Goal: Transaction & Acquisition: Purchase product/service

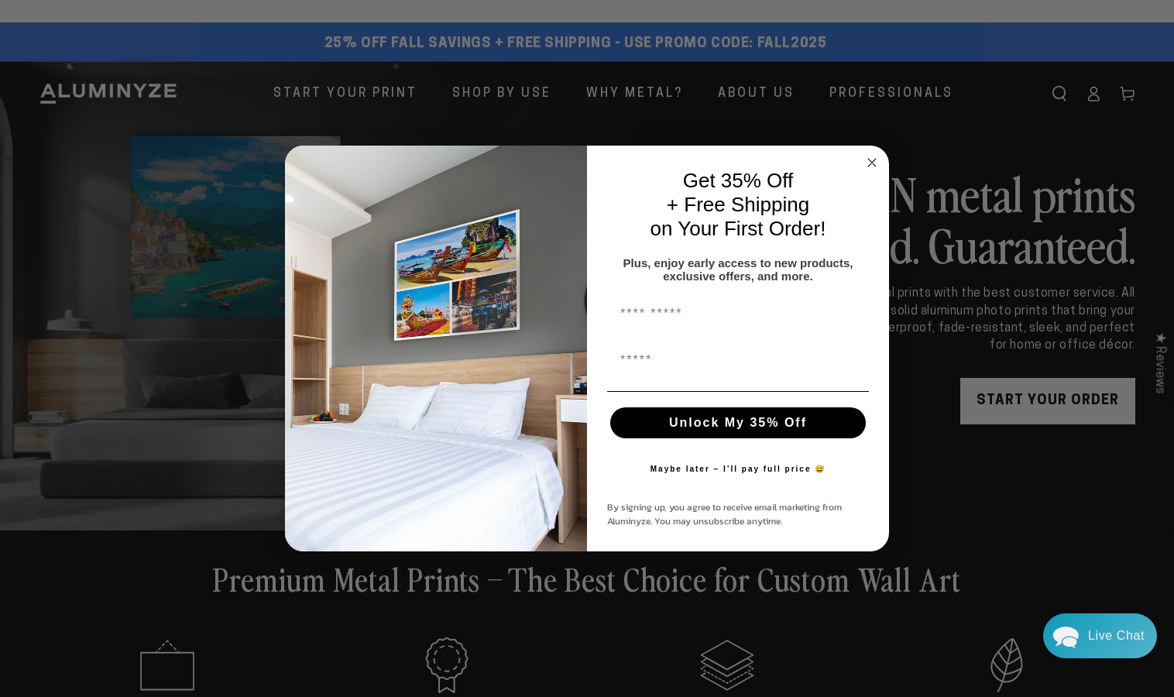
click at [872, 159] on icon "Close dialog" at bounding box center [872, 163] width 8 height 8
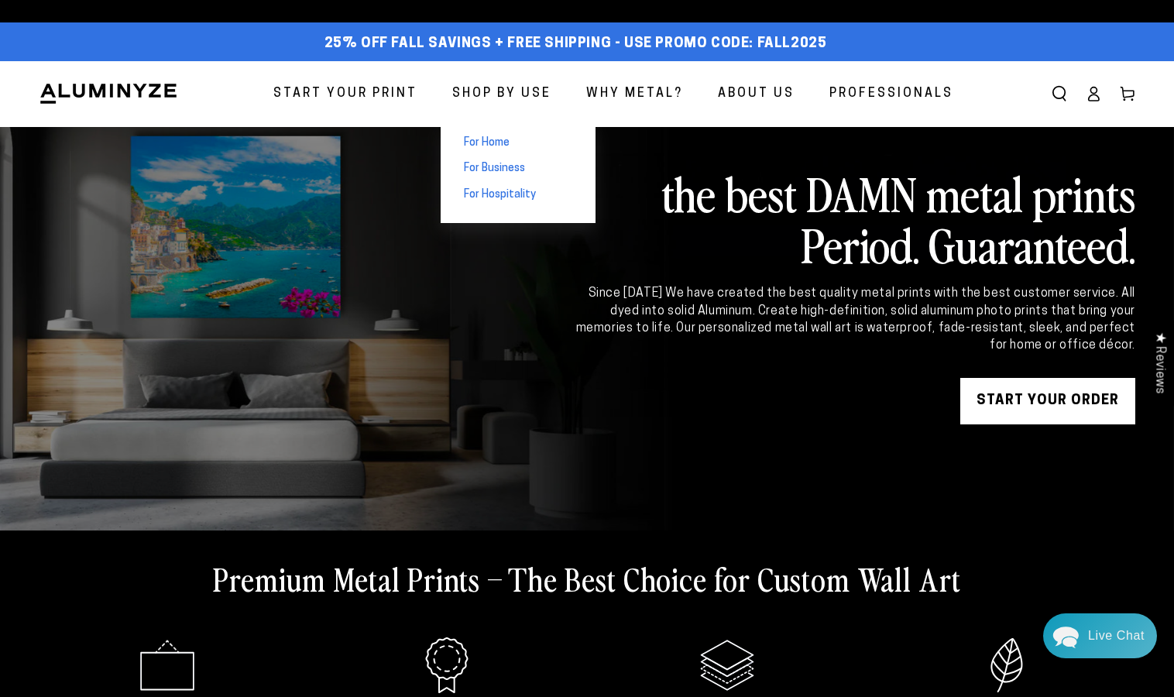
click at [491, 143] on span "For Home" at bounding box center [487, 142] width 46 height 15
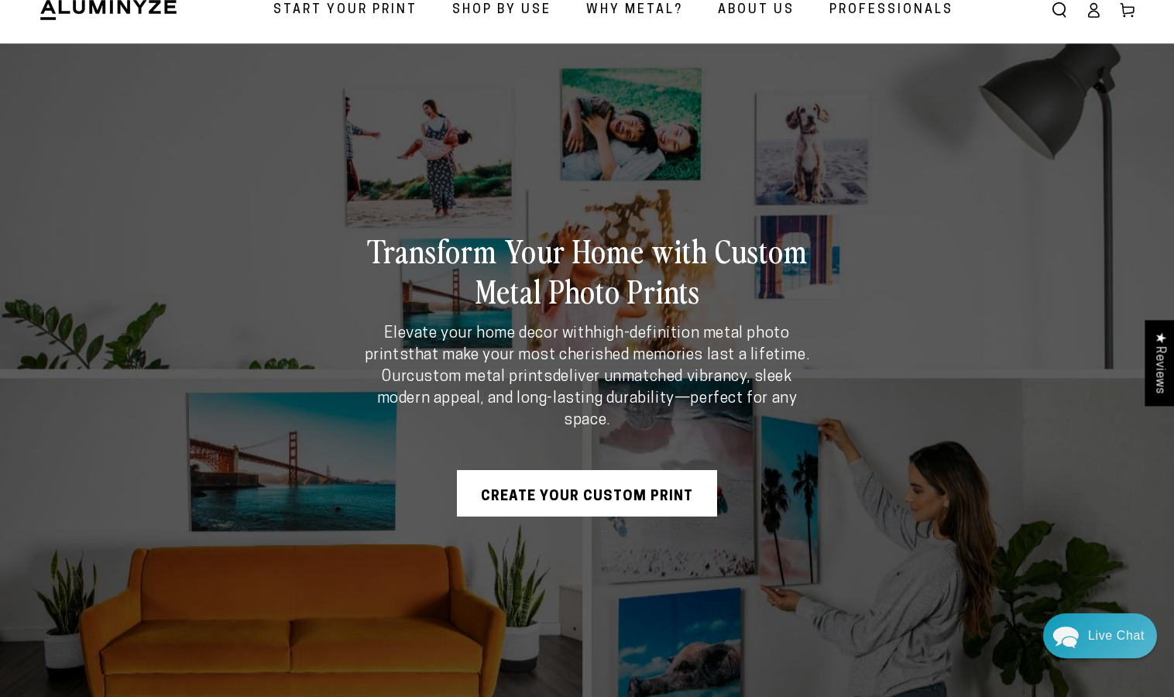
scroll to position [63, 0]
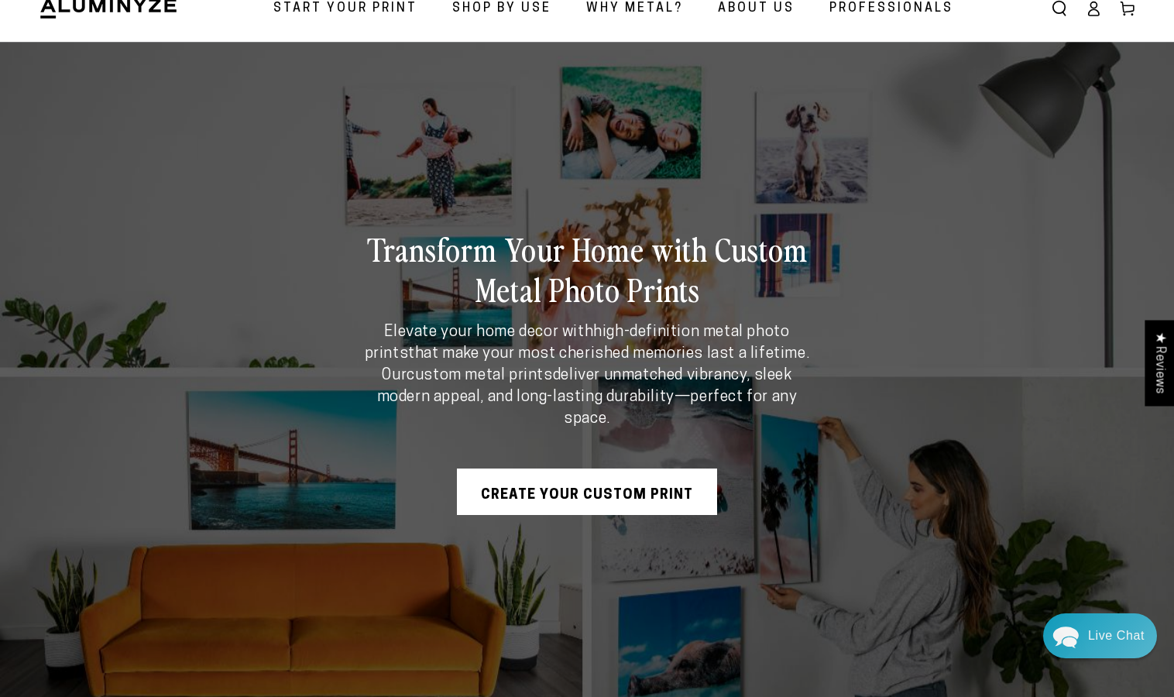
click at [565, 489] on link "Create Your Custom Print" at bounding box center [587, 491] width 260 height 46
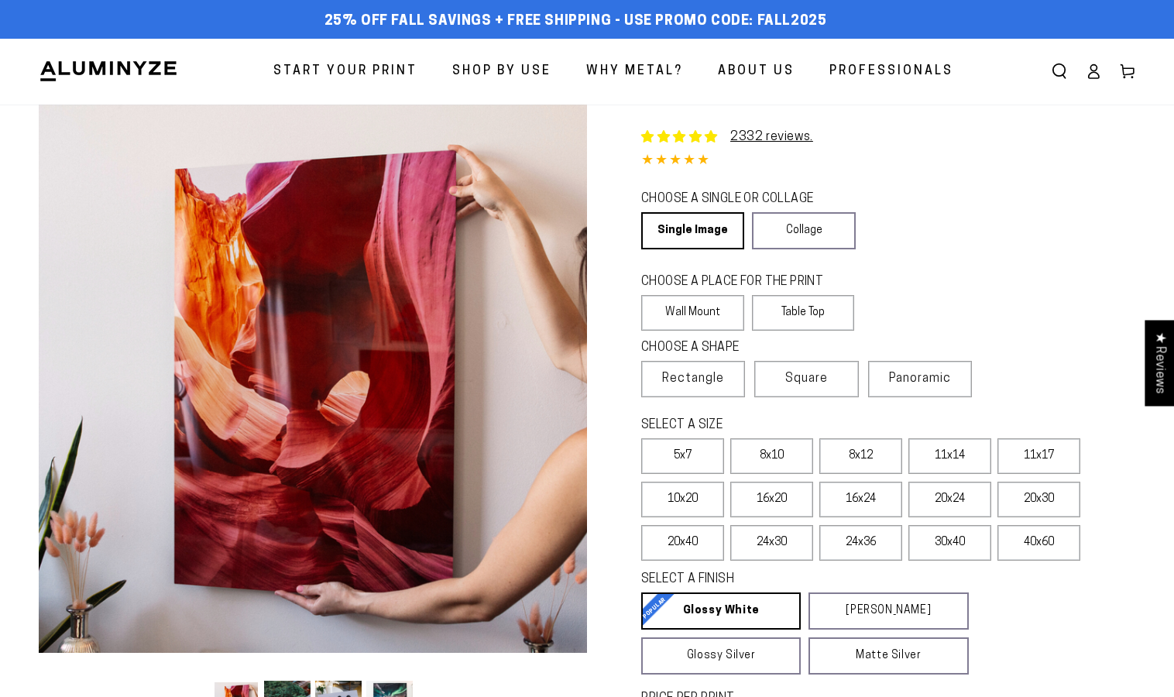
select select "**********"
click at [940, 542] on label "30x40" at bounding box center [949, 543] width 83 height 36
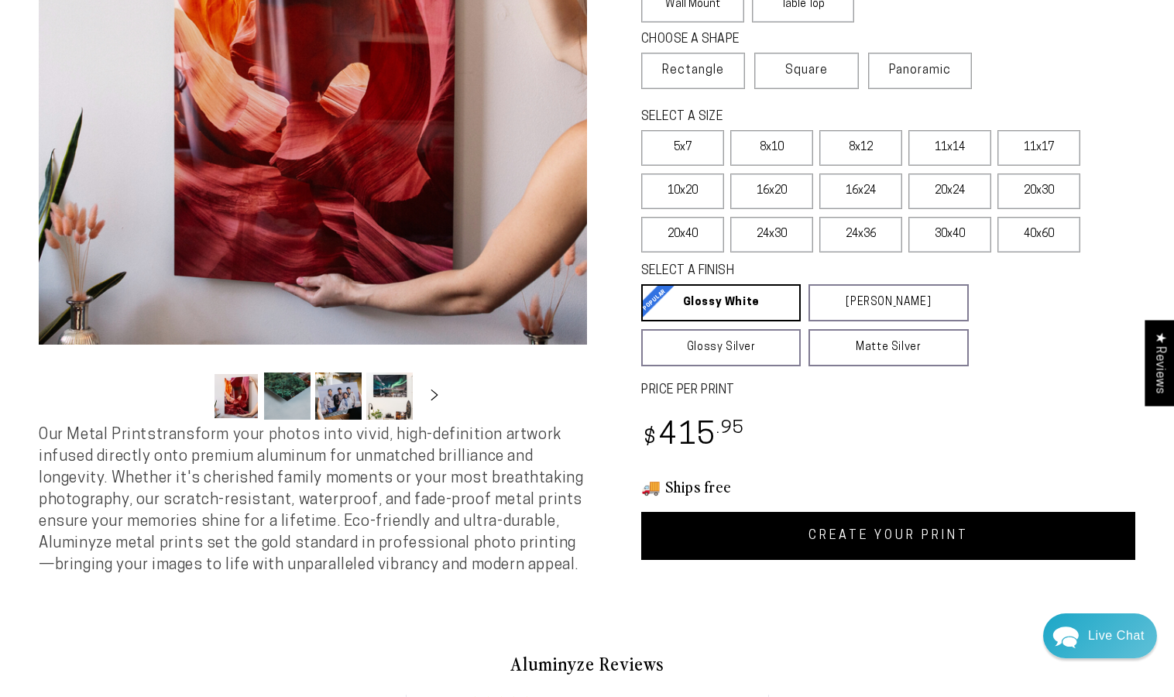
scroll to position [310, 0]
